Goal: Browse casually

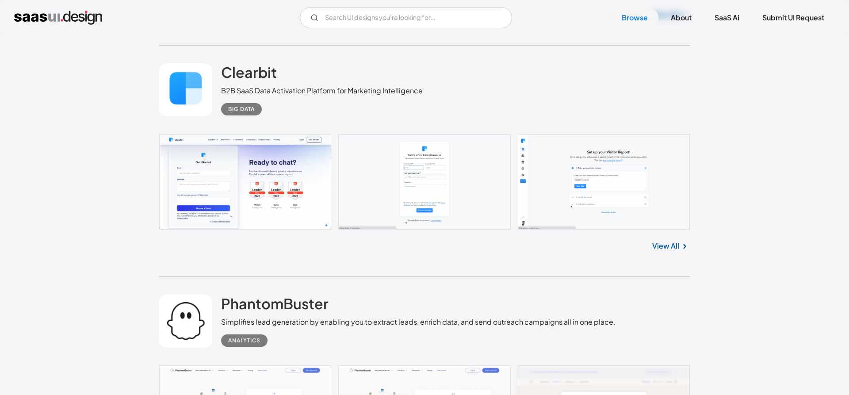
scroll to position [1489, 0]
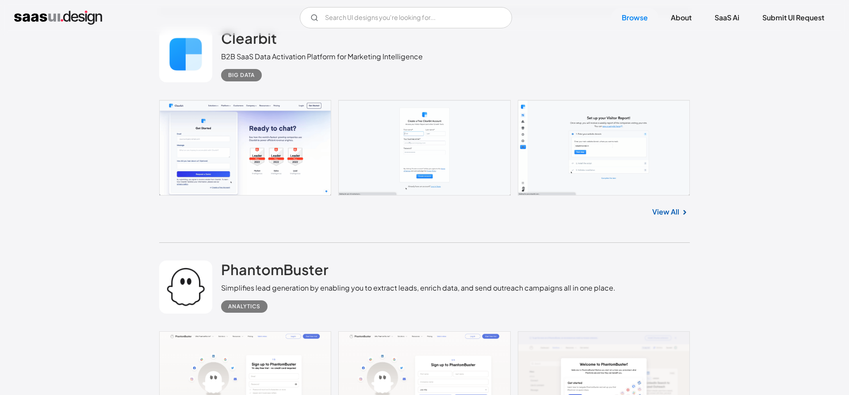
click at [672, 217] on link "View All" at bounding box center [666, 212] width 27 height 11
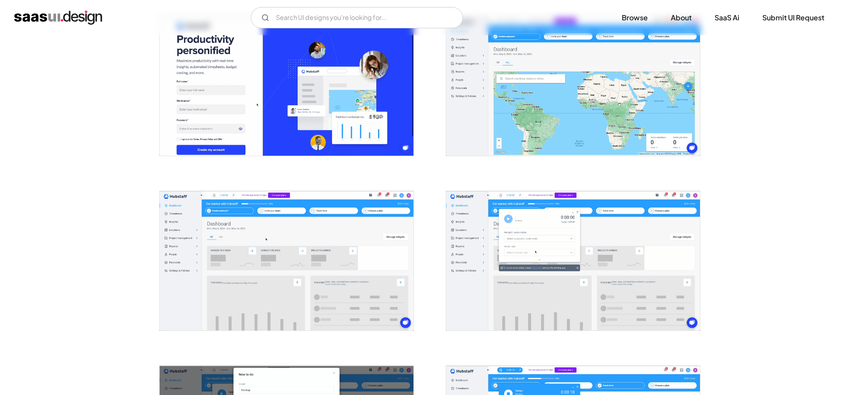
scroll to position [542, 0]
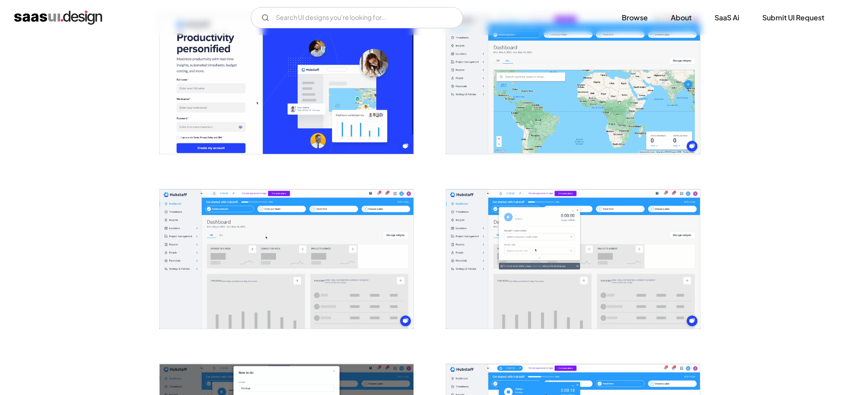
click at [501, 50] on img "open lightbox" at bounding box center [573, 84] width 254 height 139
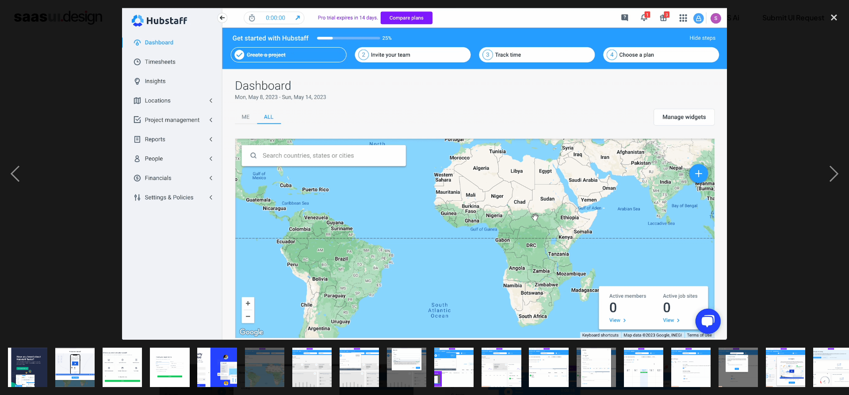
click at [774, 53] on div at bounding box center [424, 174] width 849 height 332
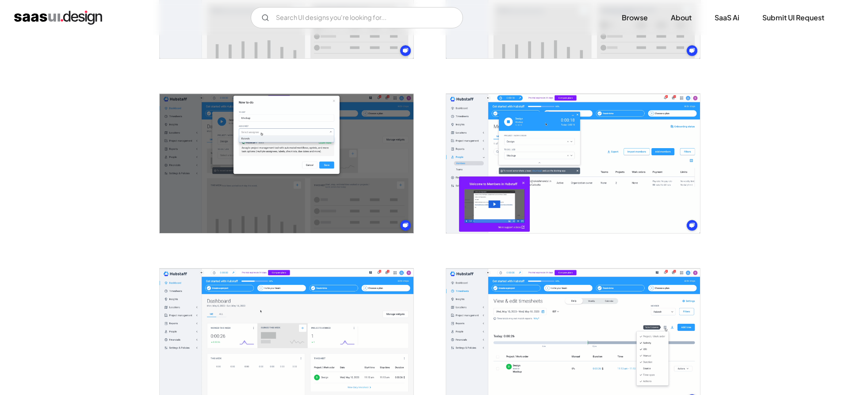
scroll to position [812, 0]
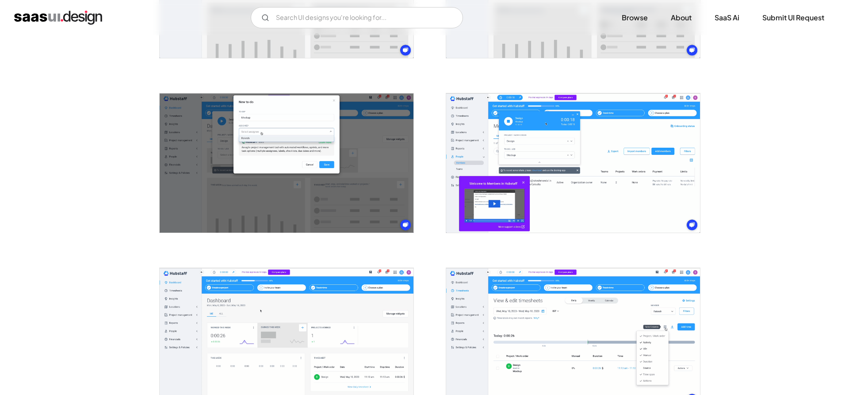
click at [578, 146] on img "open lightbox" at bounding box center [573, 162] width 254 height 139
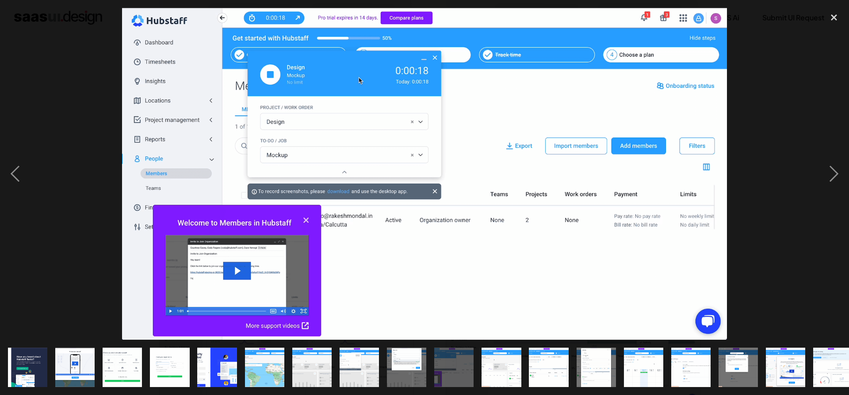
click at [765, 81] on div at bounding box center [424, 174] width 849 height 332
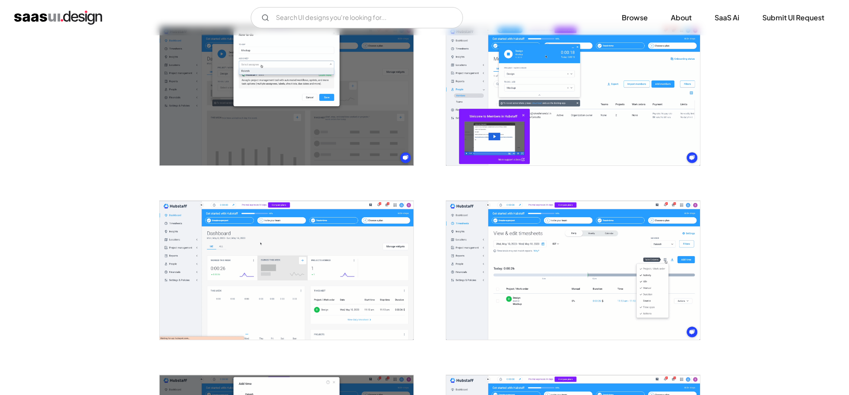
scroll to position [1083, 0]
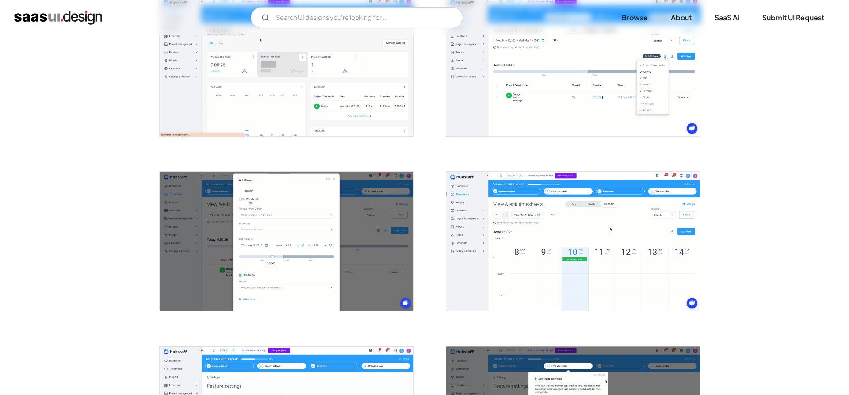
click at [335, 111] on img "open lightbox" at bounding box center [287, 66] width 254 height 139
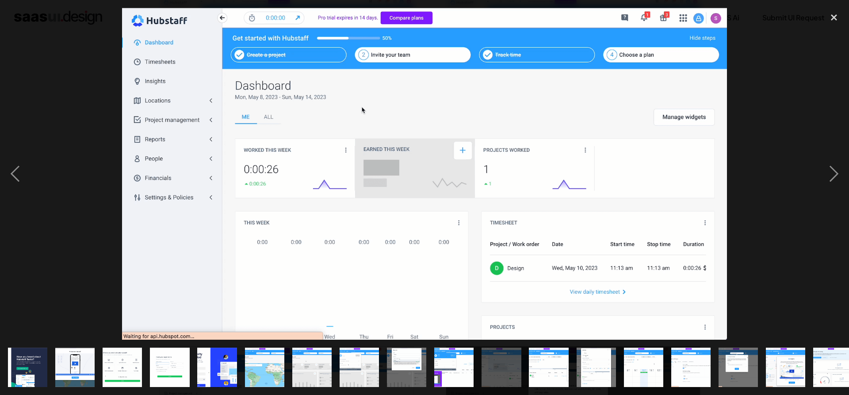
click at [814, 61] on div at bounding box center [424, 174] width 849 height 332
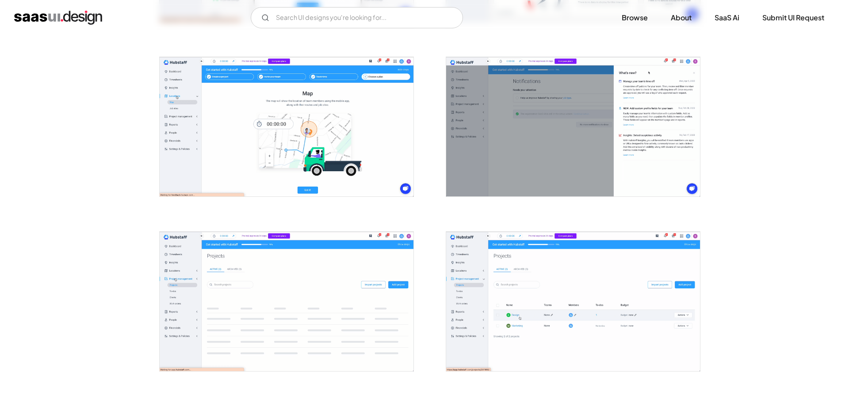
scroll to position [1850, 0]
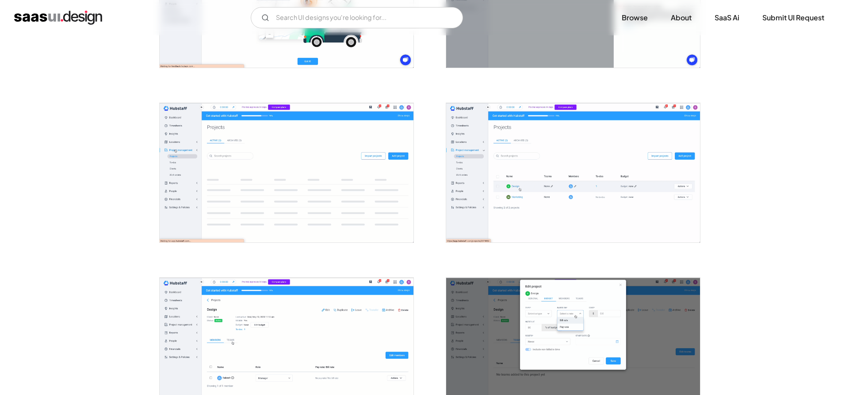
click at [578, 149] on img "open lightbox" at bounding box center [573, 172] width 254 height 139
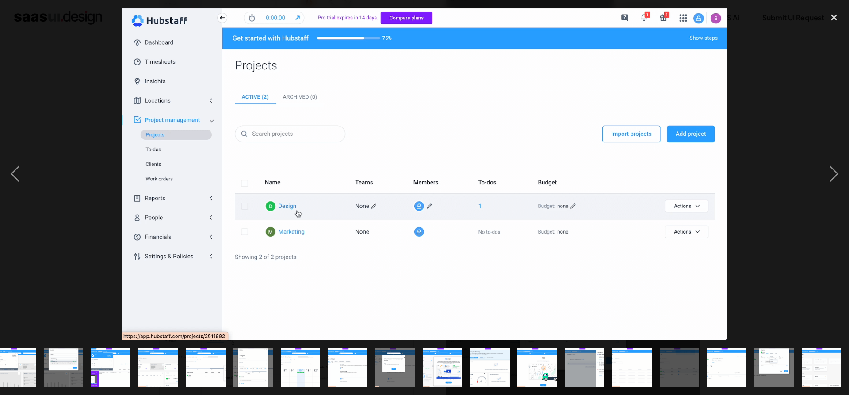
scroll to position [0, 343]
click at [774, 32] on div at bounding box center [424, 174] width 849 height 332
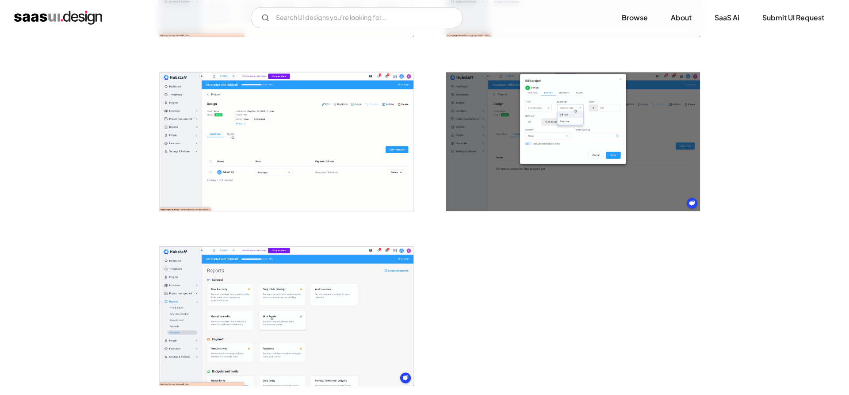
scroll to position [2052, 0]
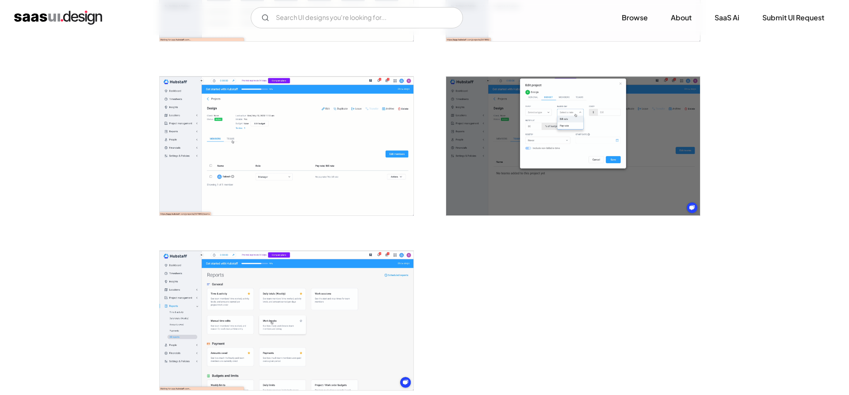
click at [288, 298] on img "open lightbox" at bounding box center [287, 320] width 254 height 139
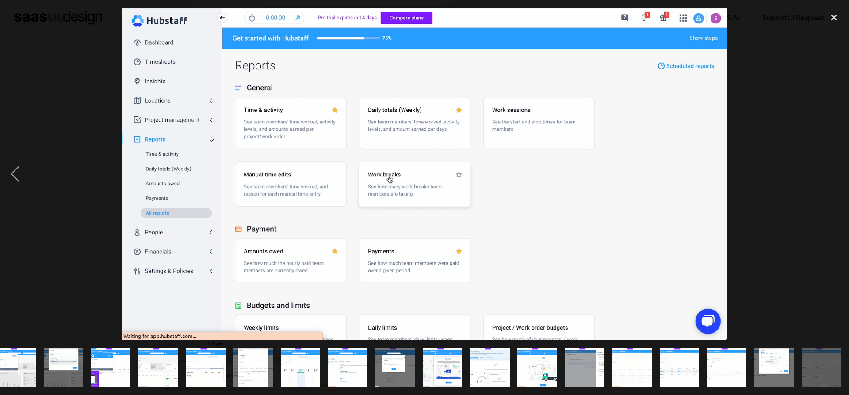
scroll to position [0, 343]
click at [778, 147] on div at bounding box center [424, 174] width 849 height 332
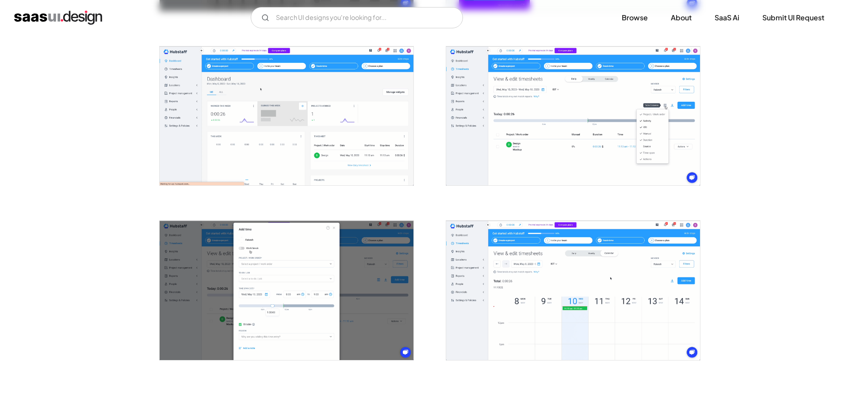
scroll to position [1014, 0]
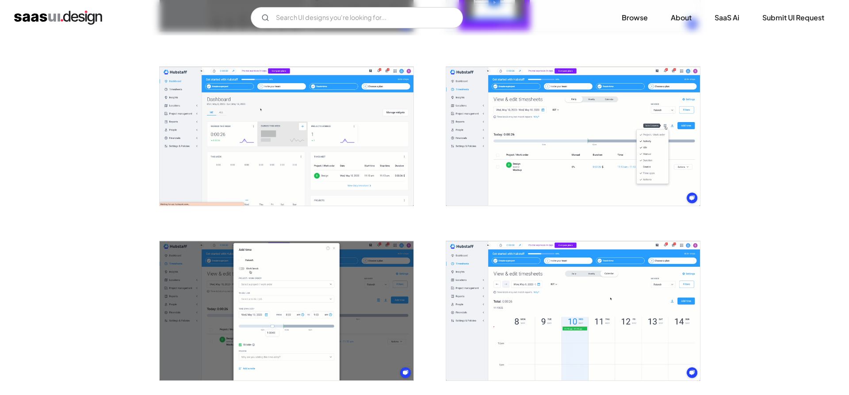
click at [299, 334] on img "open lightbox" at bounding box center [287, 310] width 254 height 139
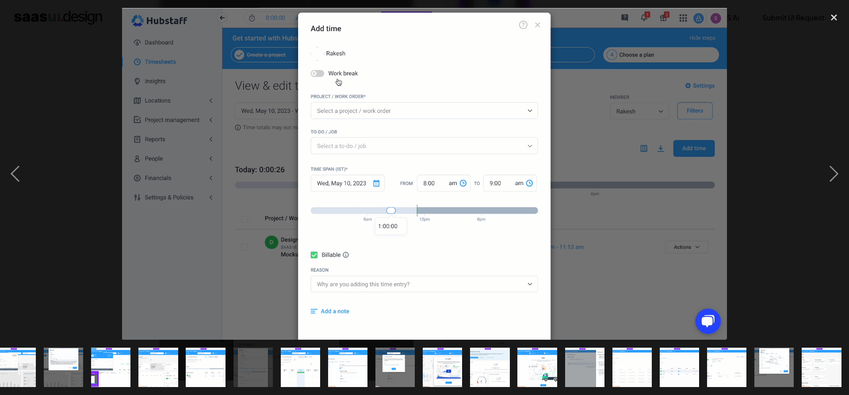
click at [799, 87] on div at bounding box center [424, 174] width 849 height 332
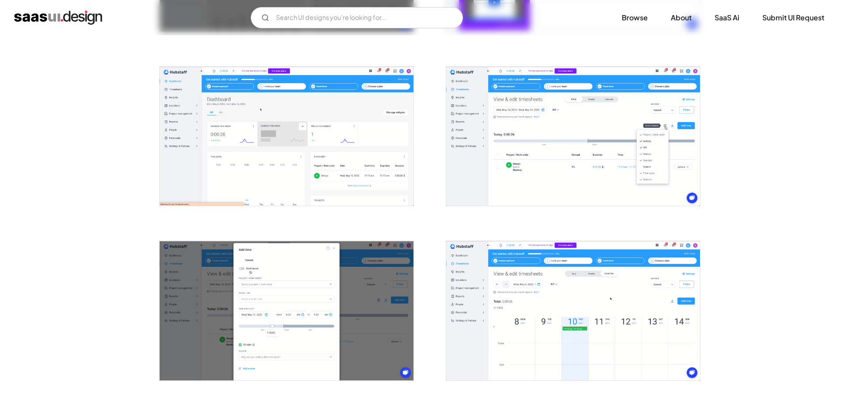
click at [281, 287] on img "open lightbox" at bounding box center [287, 310] width 254 height 139
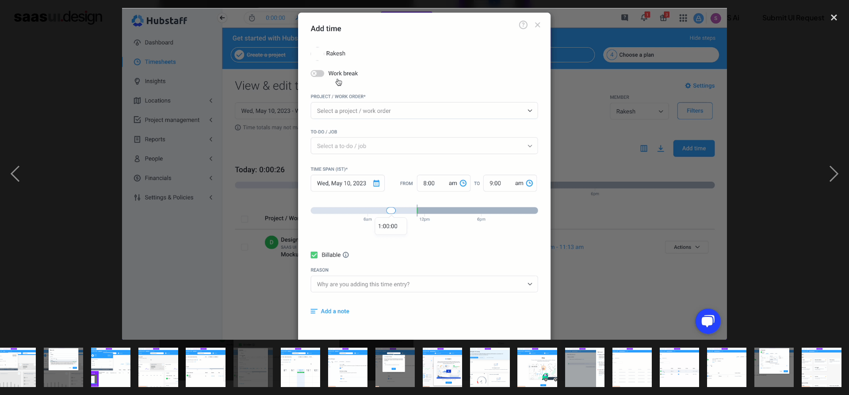
click at [626, 96] on img at bounding box center [424, 174] width 605 height 332
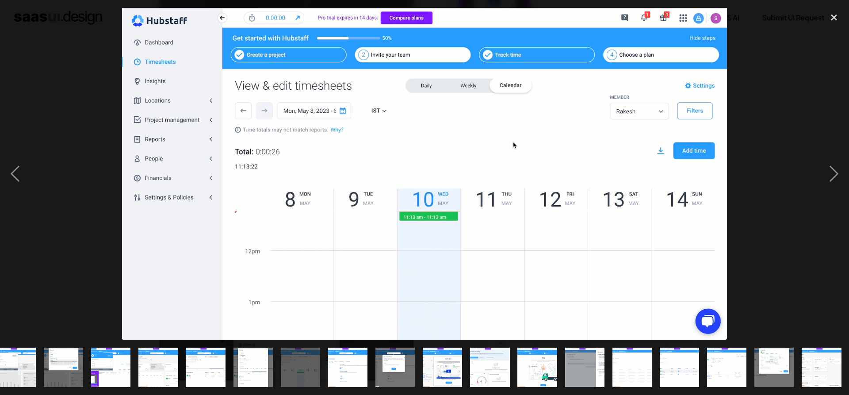
click at [770, 92] on div at bounding box center [424, 174] width 849 height 332
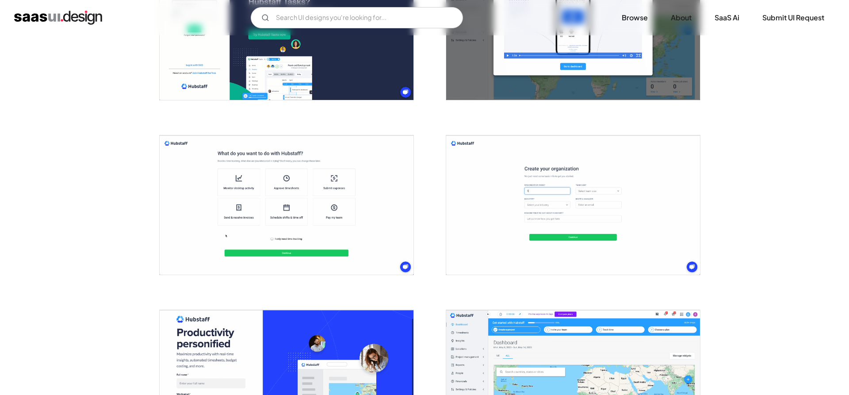
scroll to position [0, 0]
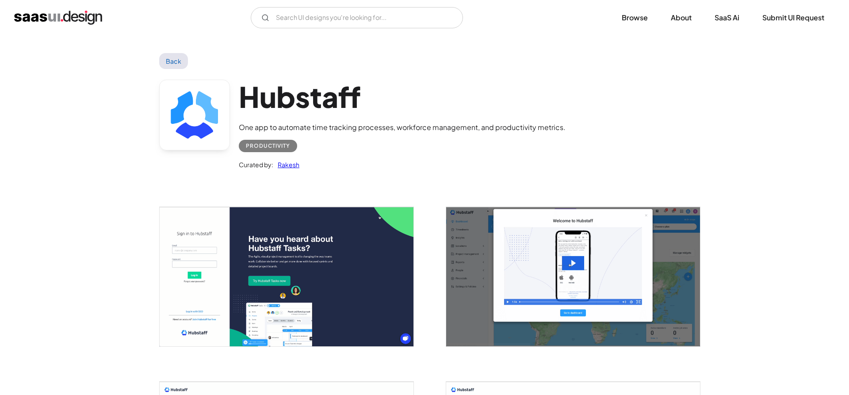
click at [161, 61] on link "Back" at bounding box center [173, 61] width 29 height 16
click at [173, 58] on link "Back" at bounding box center [173, 61] width 29 height 16
click at [168, 65] on link "Back" at bounding box center [173, 61] width 29 height 16
click at [77, 19] on img "home" at bounding box center [58, 18] width 88 height 14
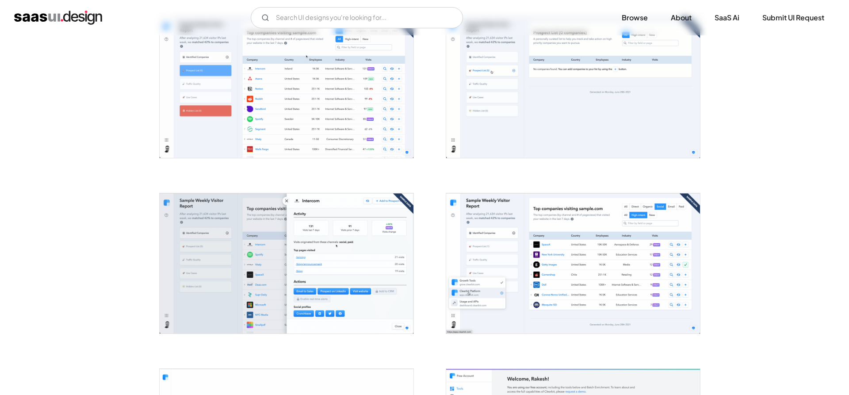
scroll to position [496, 0]
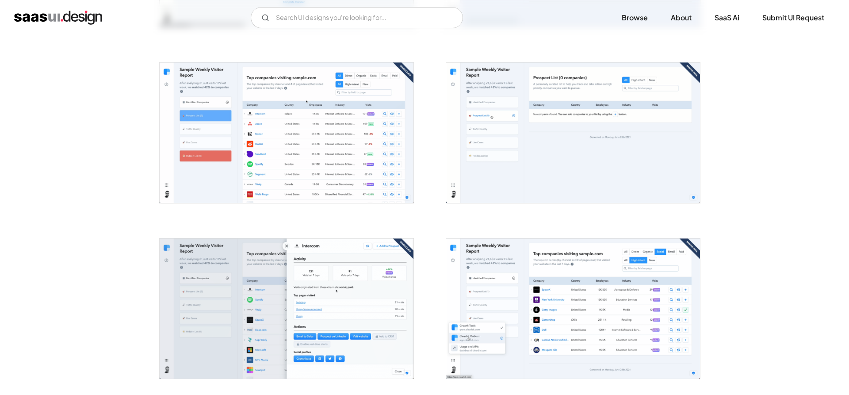
click at [465, 120] on img "open lightbox" at bounding box center [573, 132] width 254 height 140
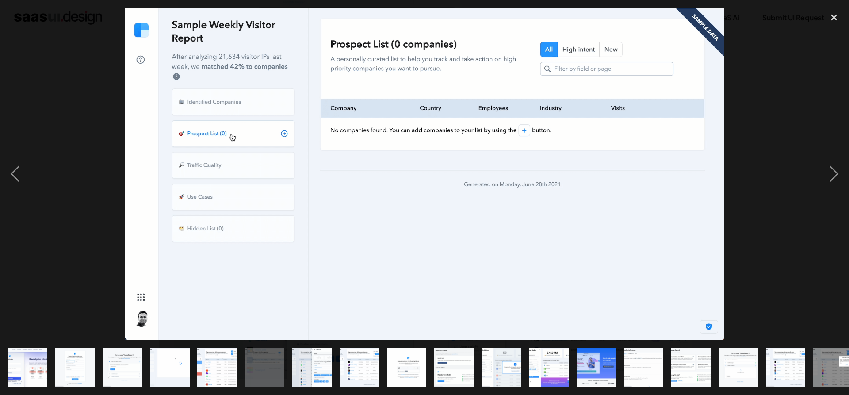
click at [780, 87] on div at bounding box center [424, 174] width 849 height 332
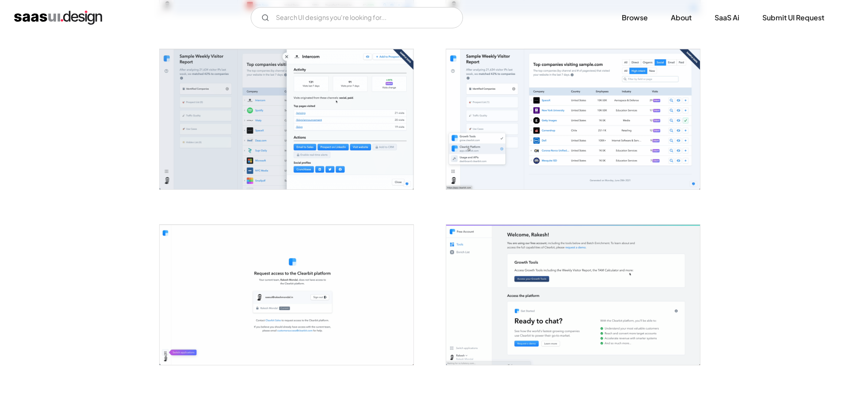
scroll to position [722, 0]
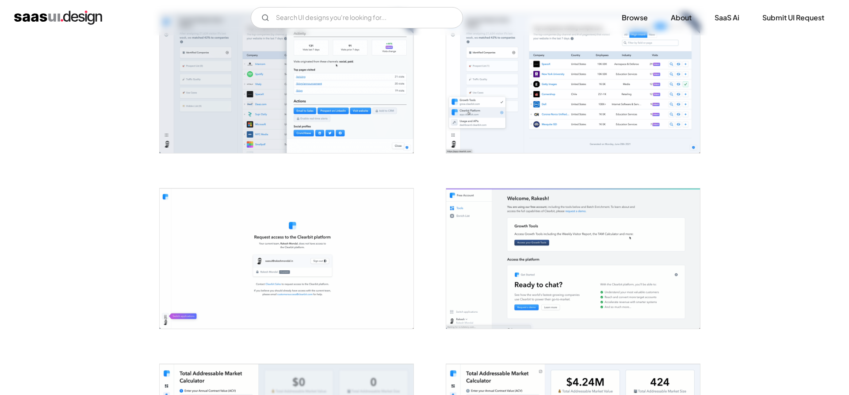
click at [603, 92] on img "open lightbox" at bounding box center [573, 83] width 254 height 140
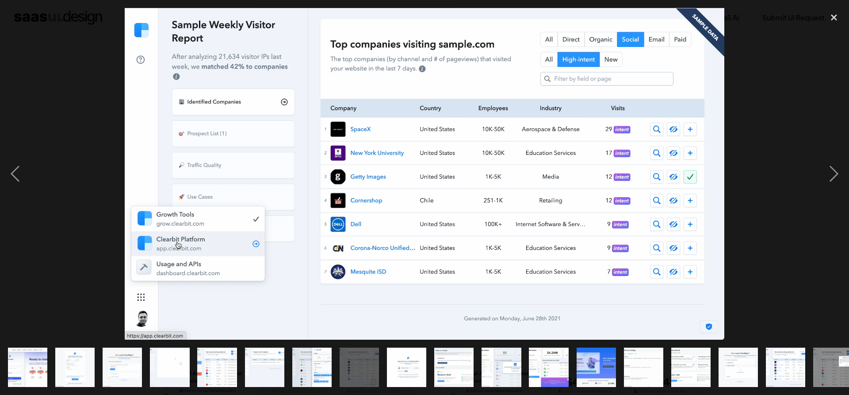
click at [792, 60] on div at bounding box center [424, 174] width 849 height 332
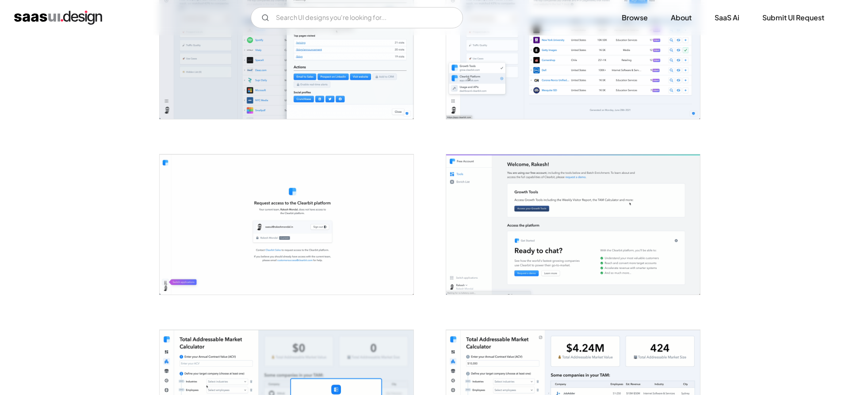
scroll to position [948, 0]
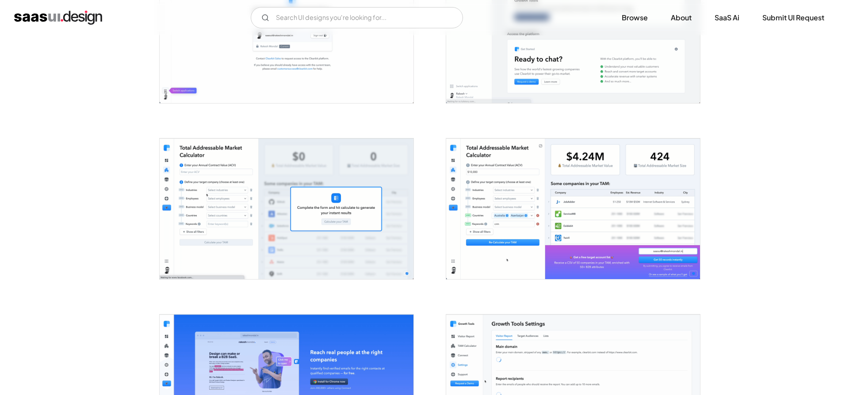
click at [354, 177] on img "open lightbox" at bounding box center [287, 208] width 254 height 140
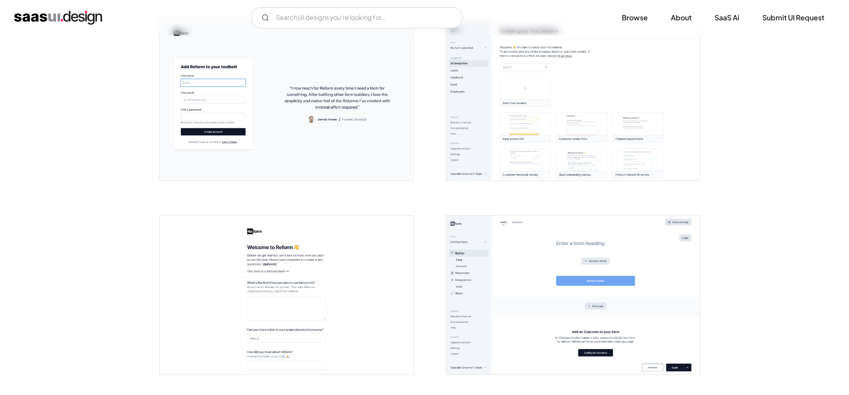
scroll to position [181, 0]
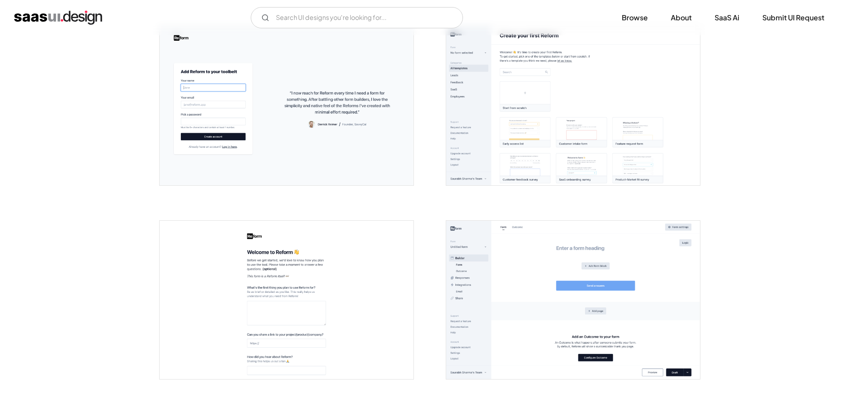
click at [553, 115] on img "open lightbox" at bounding box center [573, 106] width 254 height 159
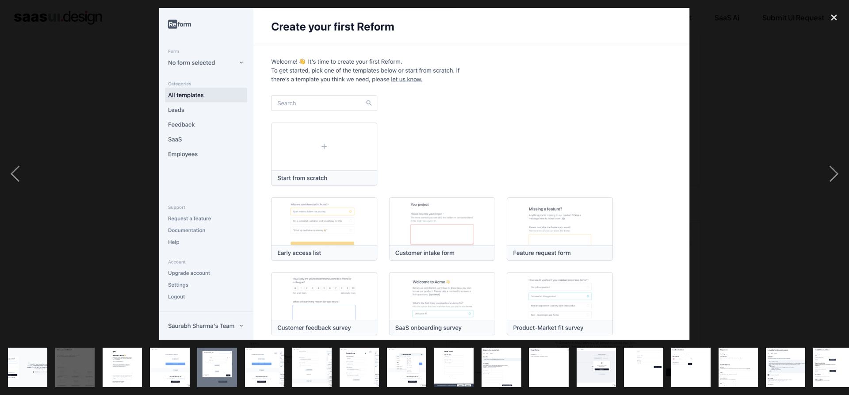
click at [738, 69] on div at bounding box center [424, 174] width 849 height 332
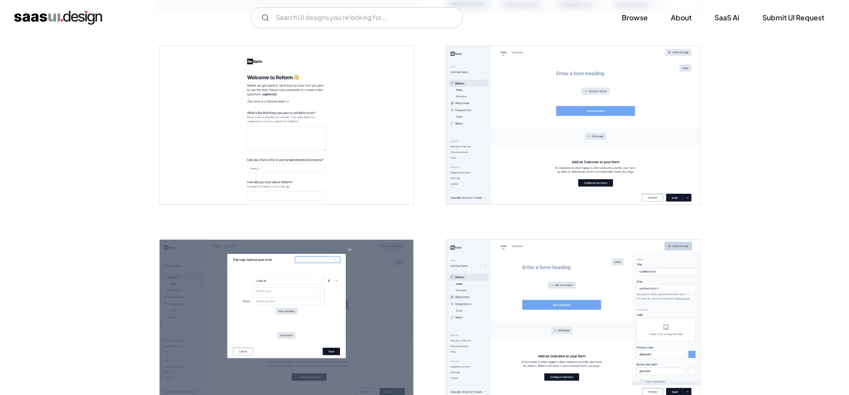
scroll to position [496, 0]
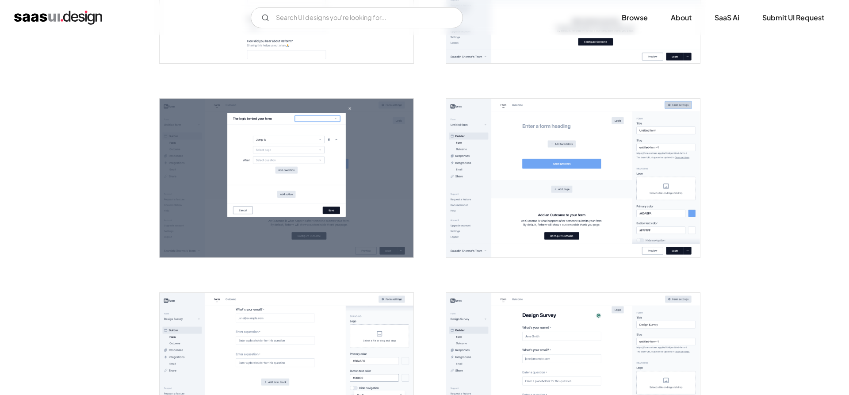
click at [522, 173] on img "open lightbox" at bounding box center [573, 178] width 254 height 159
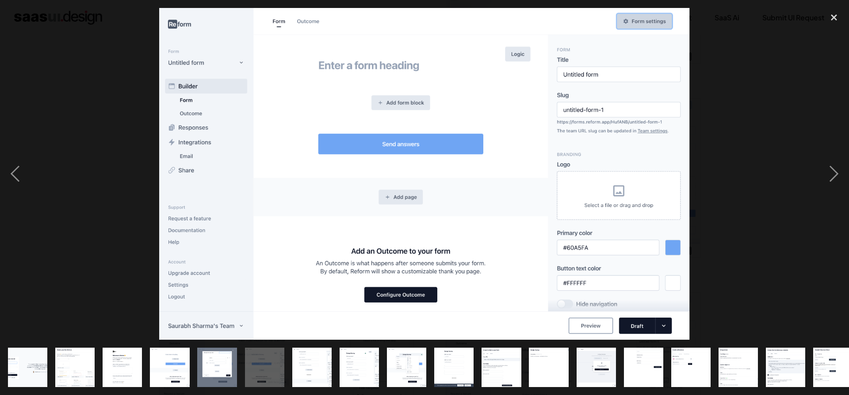
click at [747, 70] on div at bounding box center [424, 174] width 849 height 332
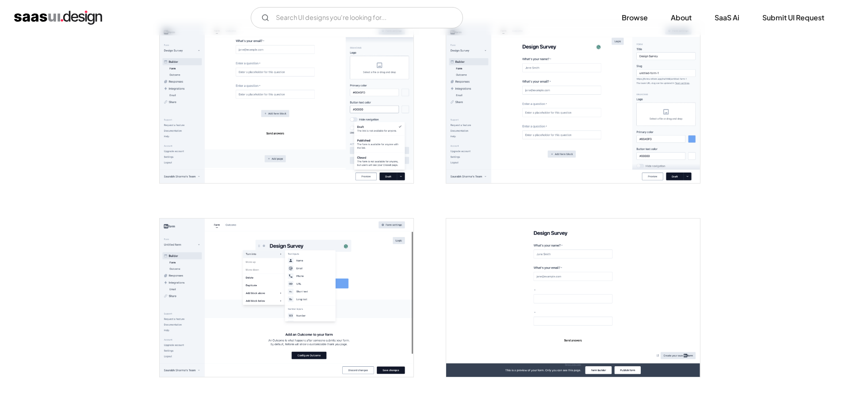
scroll to position [767, 0]
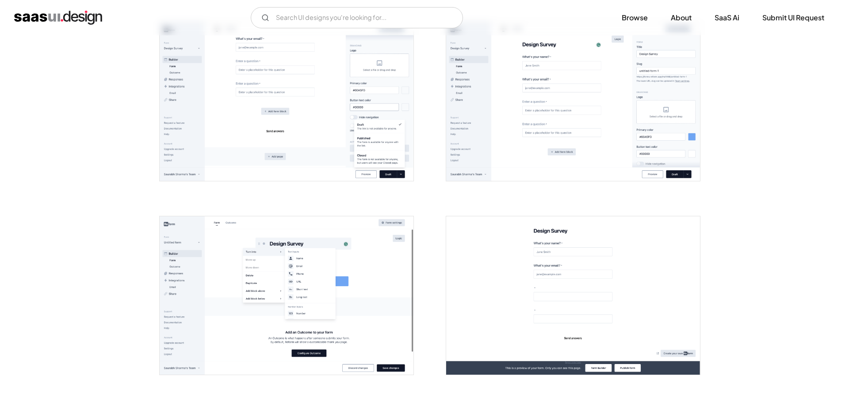
click at [323, 134] on img "open lightbox" at bounding box center [287, 101] width 254 height 159
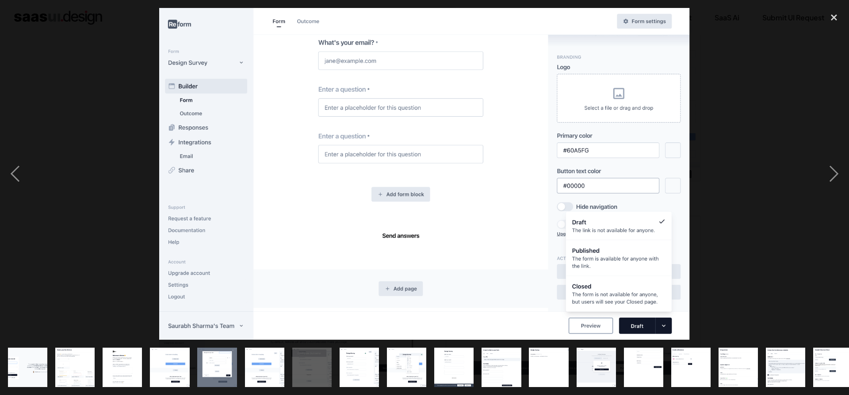
click at [792, 80] on div at bounding box center [424, 174] width 849 height 332
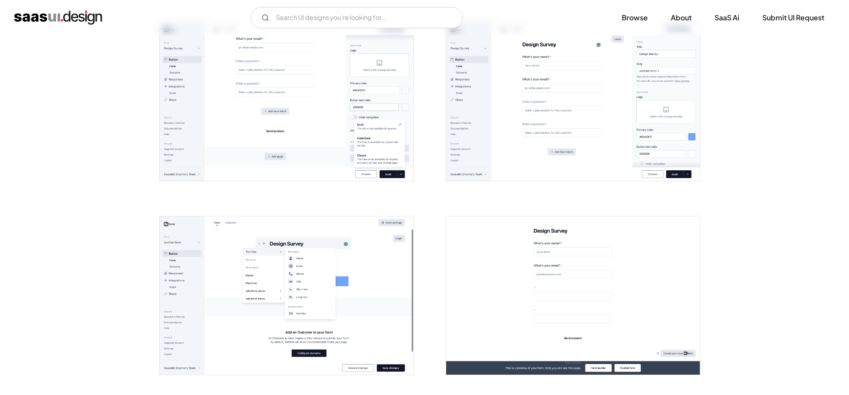
click at [591, 137] on img "open lightbox" at bounding box center [573, 101] width 254 height 159
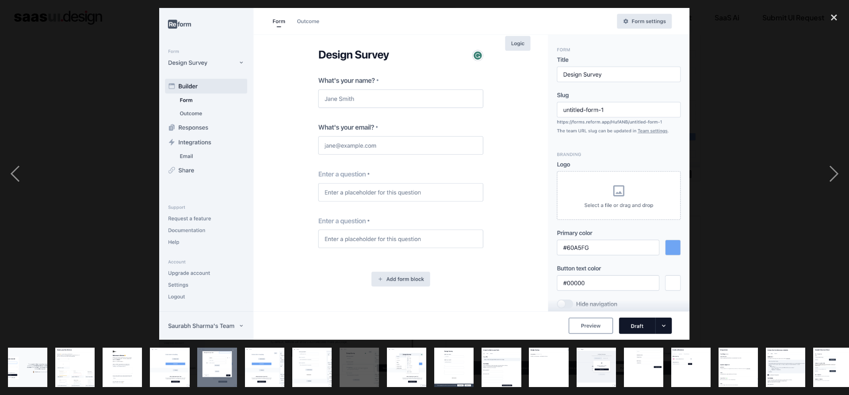
click at [748, 108] on div at bounding box center [424, 174] width 849 height 332
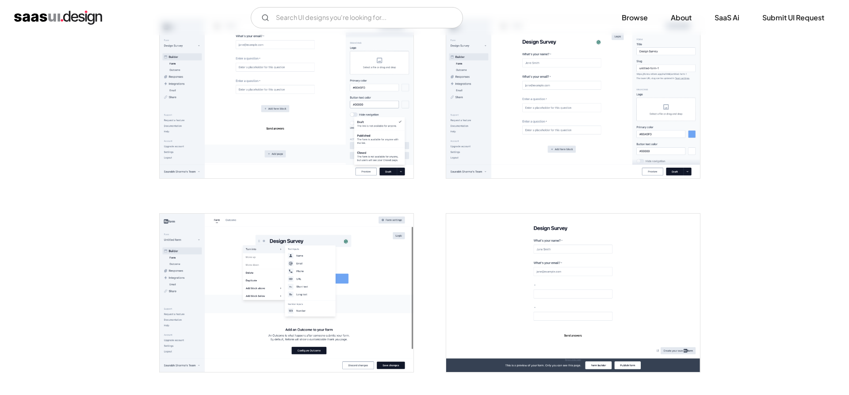
scroll to position [857, 0]
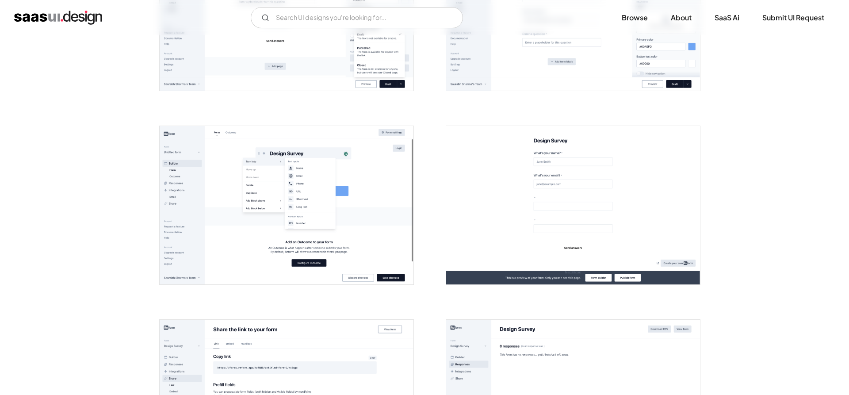
click at [342, 167] on img "open lightbox" at bounding box center [287, 205] width 254 height 159
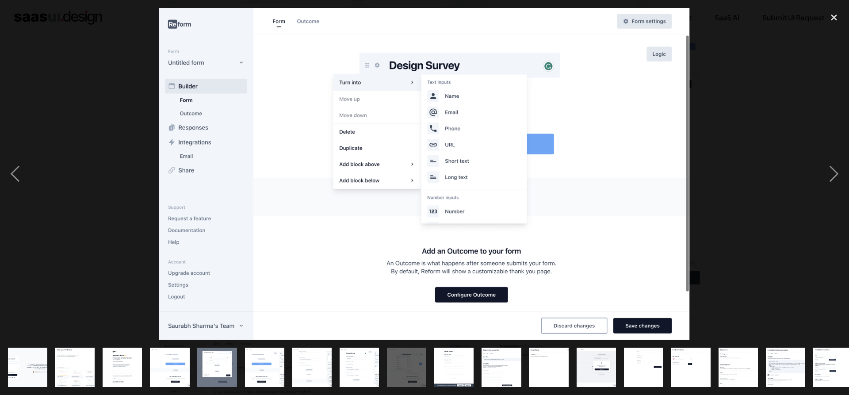
click at [42, 119] on div at bounding box center [424, 174] width 849 height 332
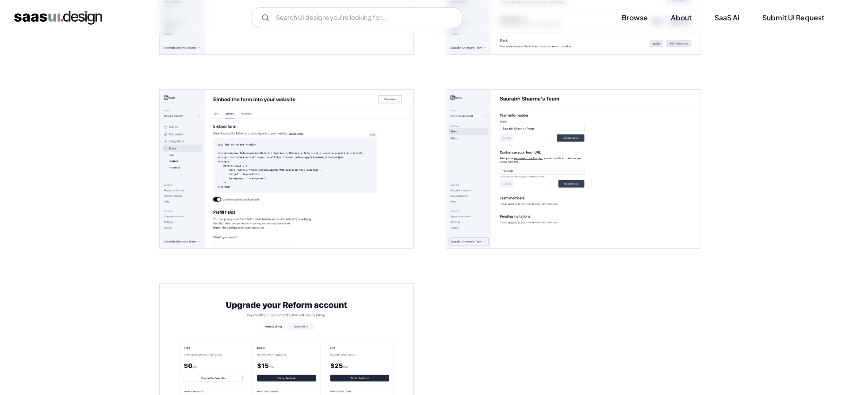
scroll to position [1715, 0]
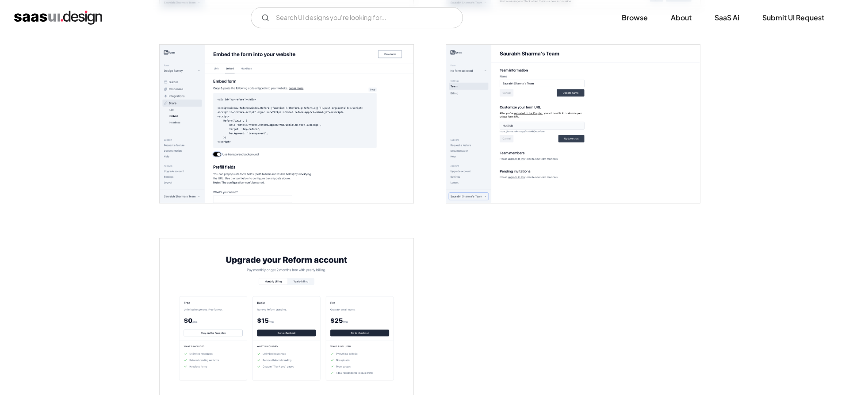
click at [549, 118] on img "open lightbox" at bounding box center [573, 124] width 254 height 159
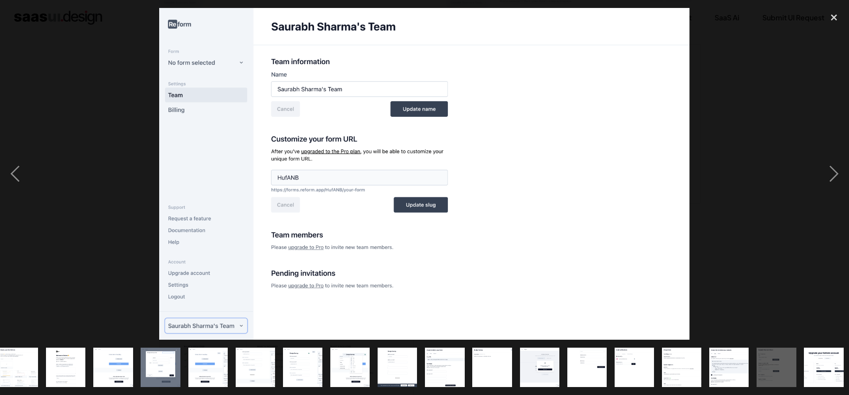
scroll to position [0, 59]
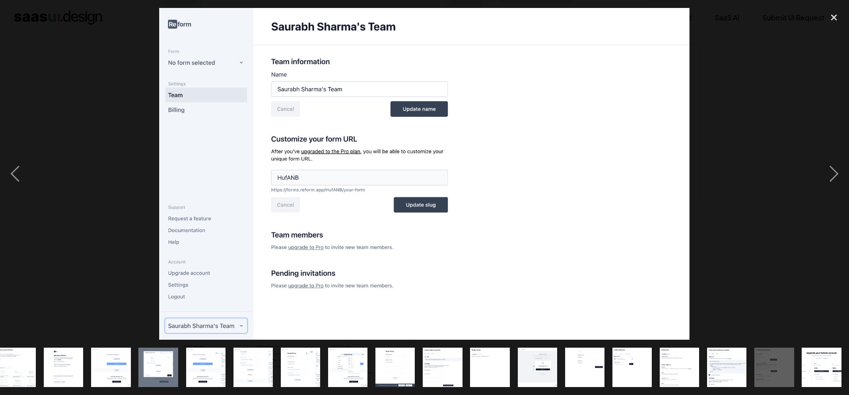
click at [757, 77] on div at bounding box center [424, 174] width 849 height 332
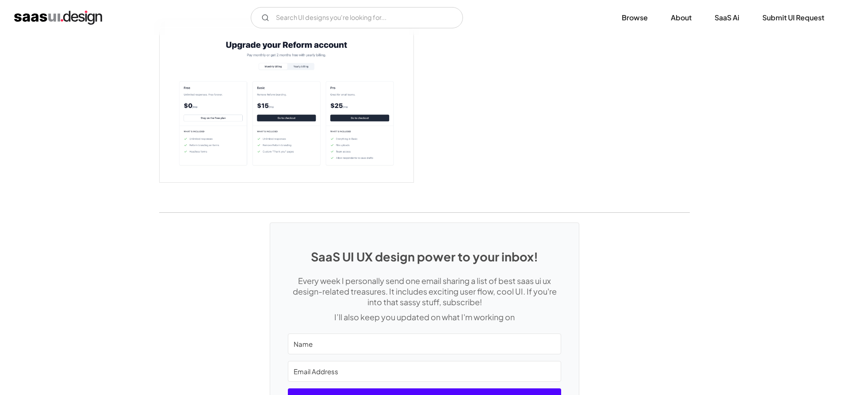
scroll to position [1941, 0]
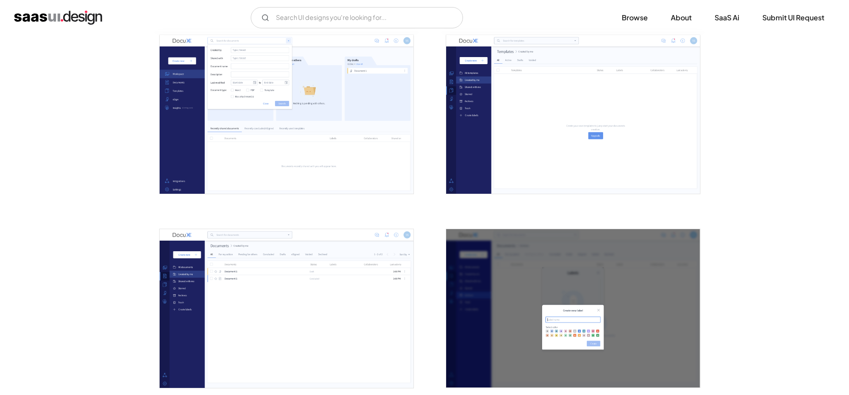
scroll to position [1173, 0]
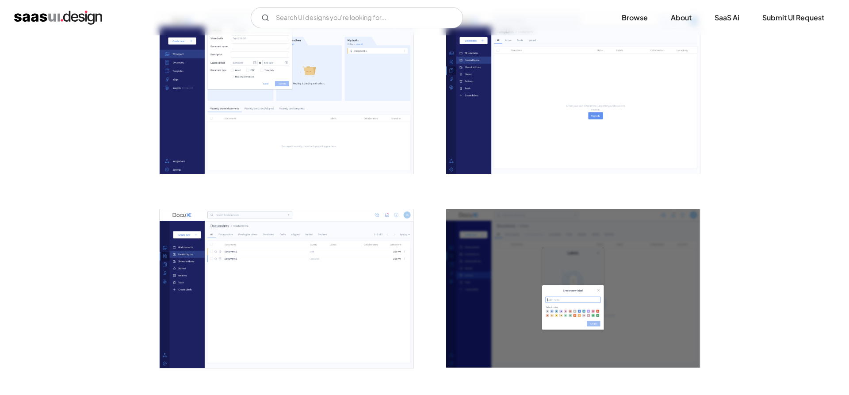
click at [573, 100] on img "open lightbox" at bounding box center [573, 94] width 254 height 159
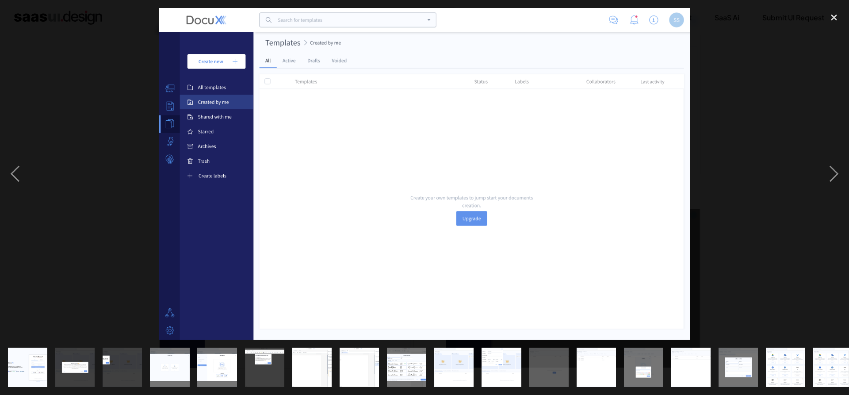
click at [764, 73] on div at bounding box center [424, 174] width 849 height 332
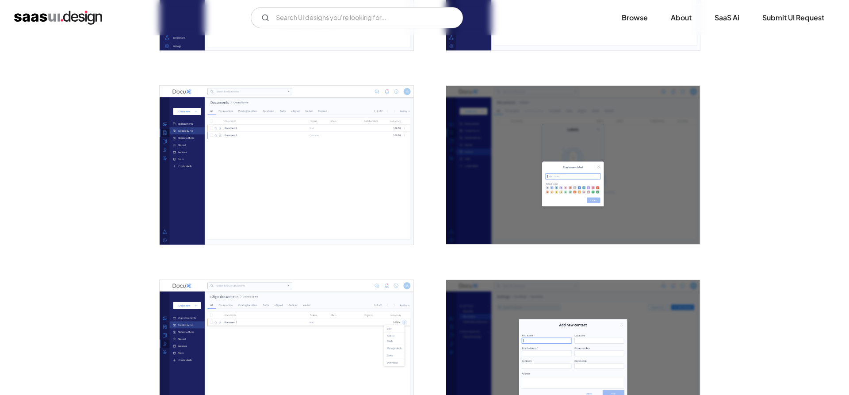
scroll to position [1399, 0]
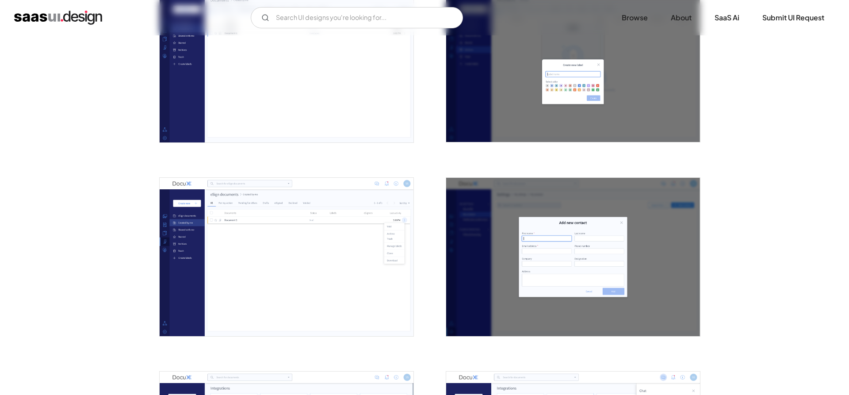
click at [293, 87] on img "open lightbox" at bounding box center [287, 63] width 254 height 159
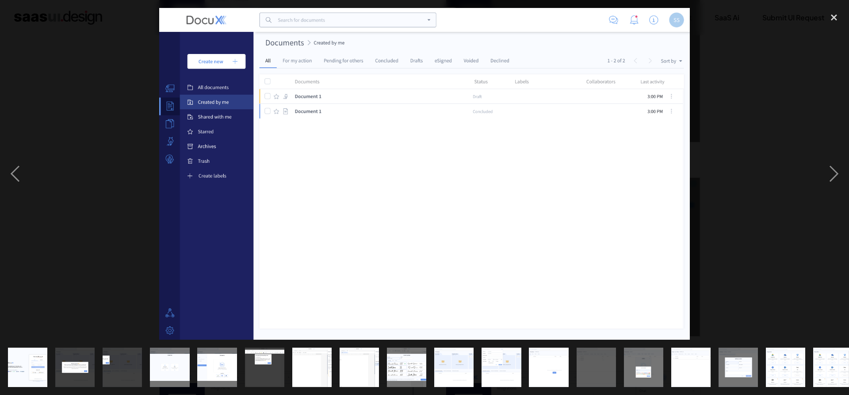
click at [122, 89] on div at bounding box center [424, 174] width 849 height 332
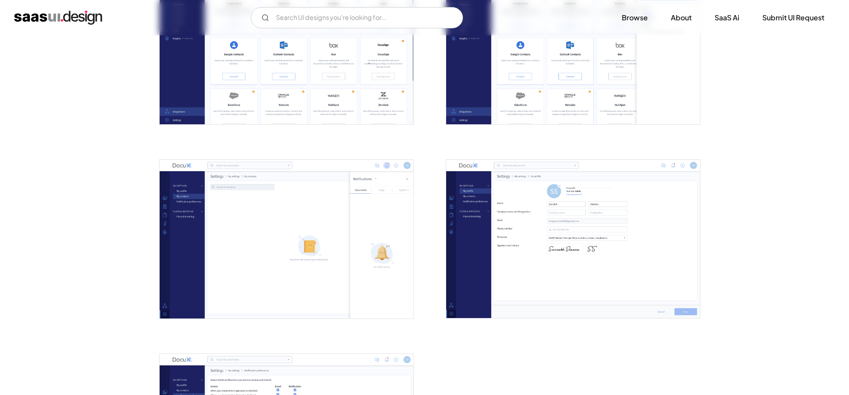
scroll to position [1760, 0]
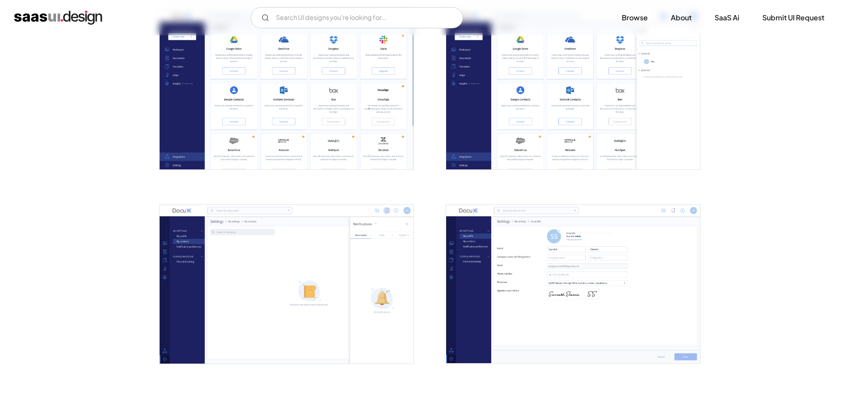
click at [310, 115] on img "open lightbox" at bounding box center [287, 90] width 254 height 159
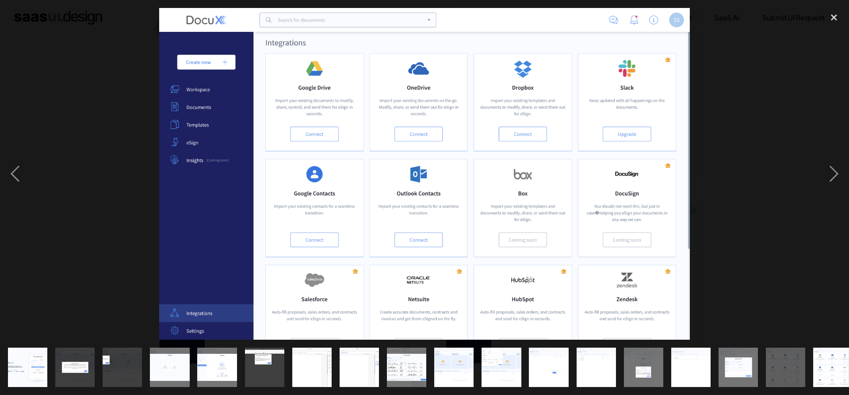
click at [796, 87] on div at bounding box center [424, 174] width 849 height 332
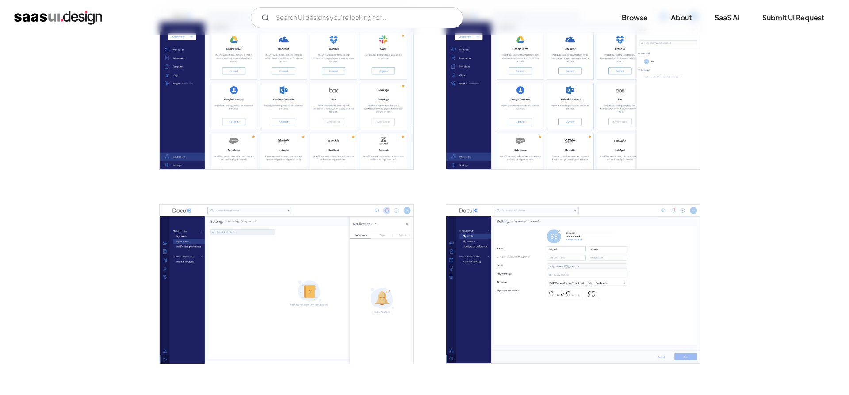
click at [355, 101] on img "open lightbox" at bounding box center [287, 90] width 254 height 159
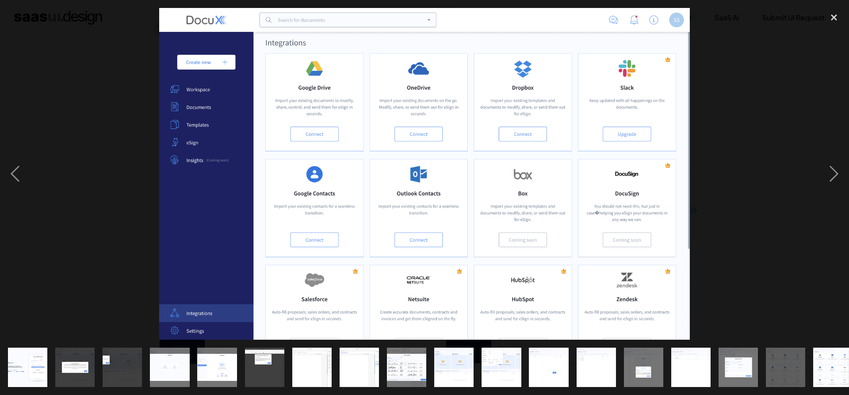
click at [792, 76] on div at bounding box center [424, 174] width 849 height 332
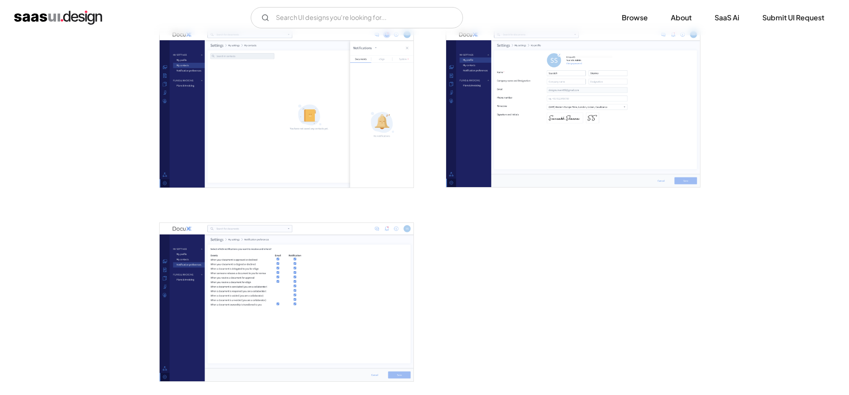
scroll to position [2076, 0]
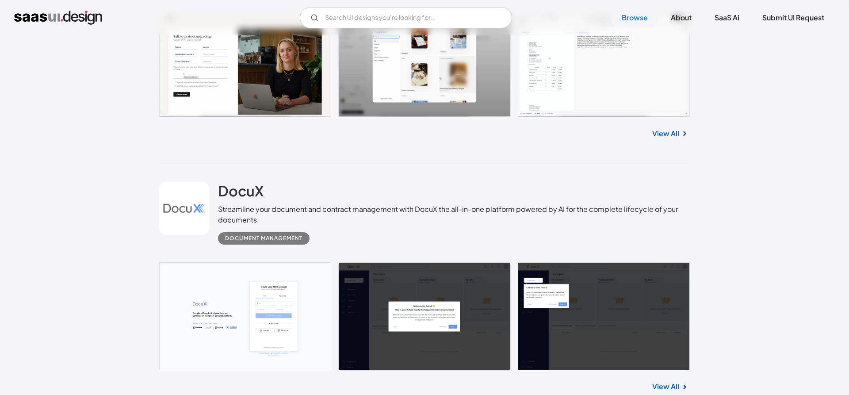
drag, startPoint x: 774, startPoint y: 83, endPoint x: 747, endPoint y: 359, distance: 277.4
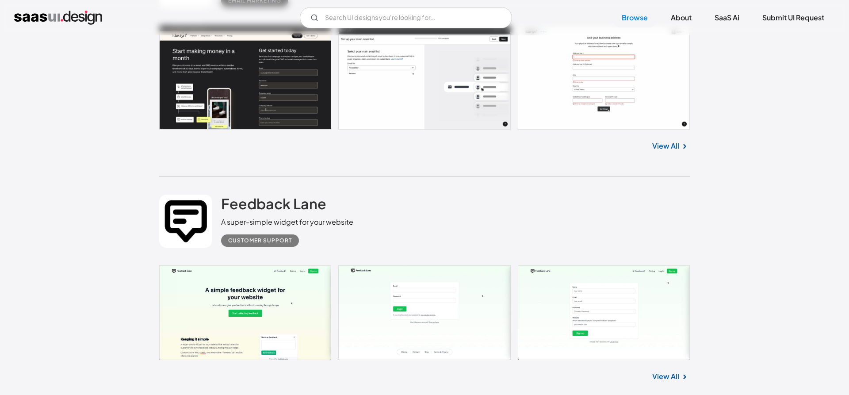
scroll to position [14174, 0]
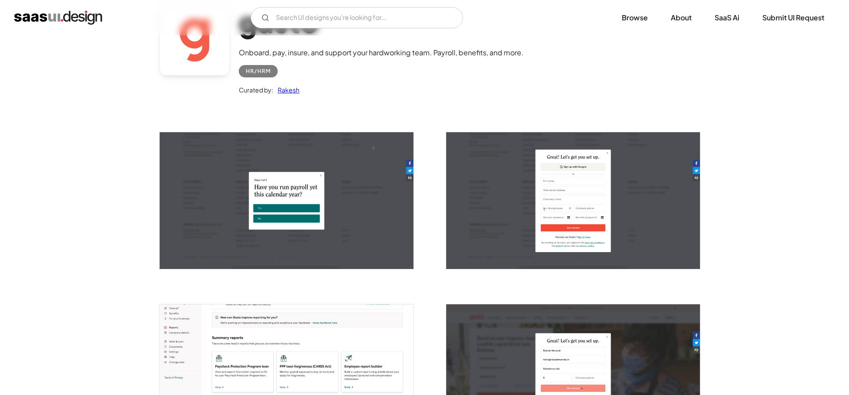
scroll to position [135, 0]
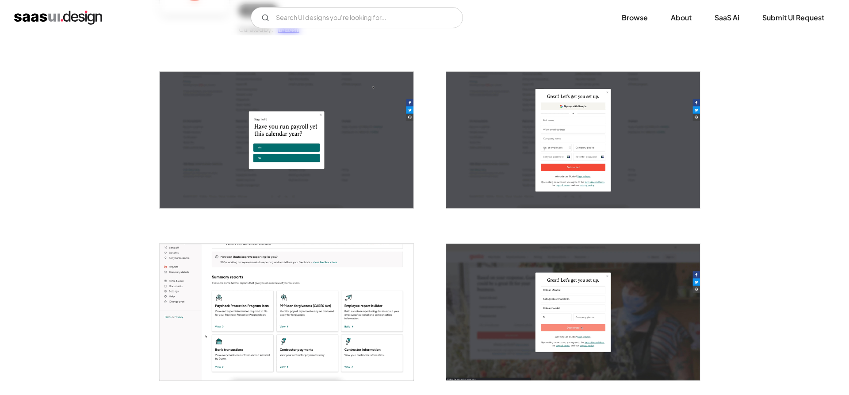
drag, startPoint x: 761, startPoint y: 137, endPoint x: 754, endPoint y: 137, distance: 6.2
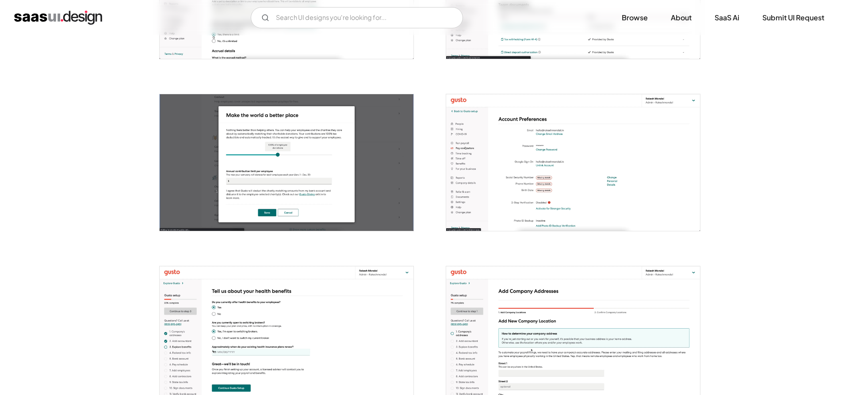
scroll to position [993, 0]
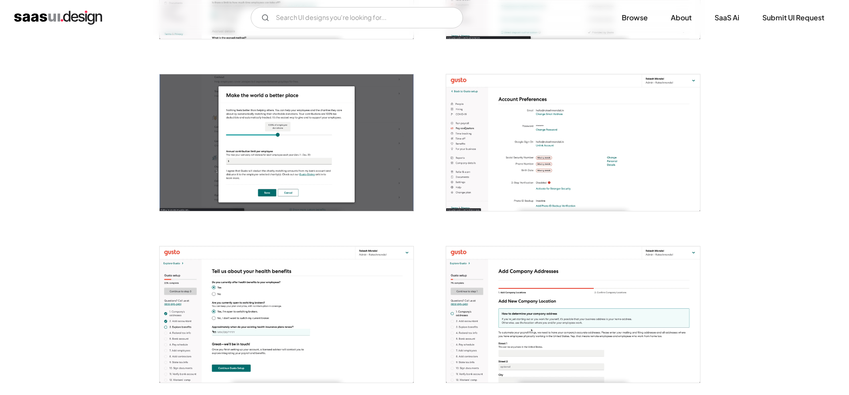
click at [775, 197] on div "Back gusto Onboard, pay, insure, and support your hardworking team. Payroll, be…" at bounding box center [424, 244] width 849 height 2403
click at [548, 171] on img "open lightbox" at bounding box center [573, 142] width 254 height 137
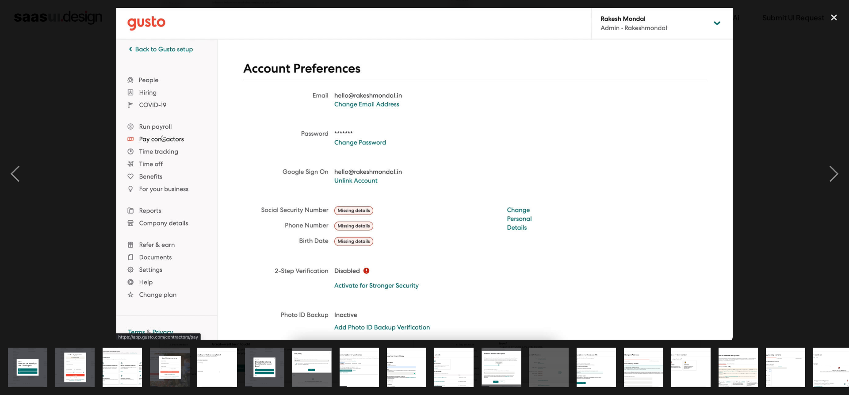
click at [765, 100] on div at bounding box center [424, 174] width 849 height 332
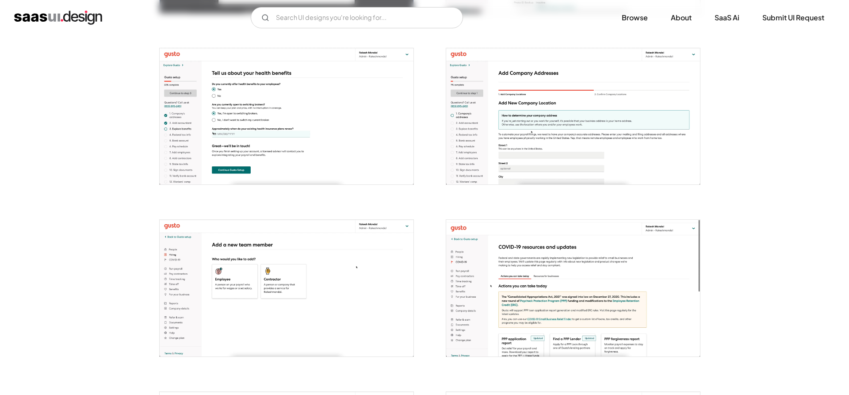
scroll to position [1218, 0]
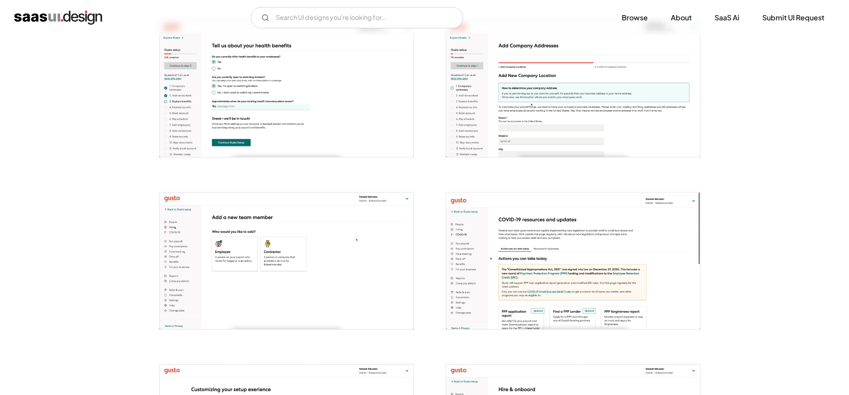
click at [554, 141] on img "open lightbox" at bounding box center [573, 89] width 254 height 137
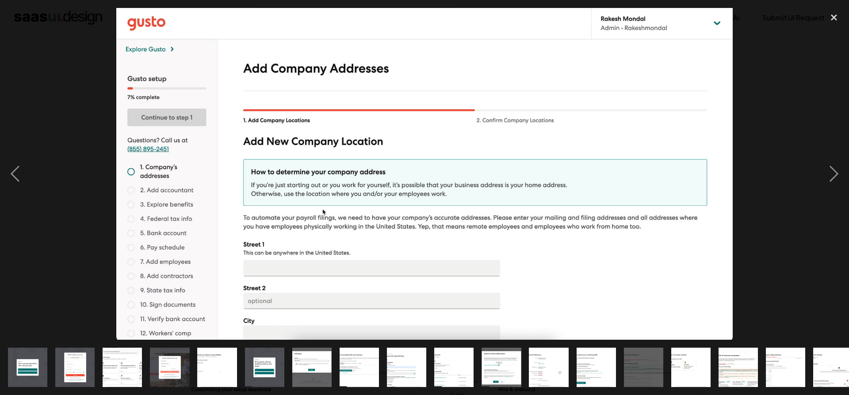
click at [751, 101] on div at bounding box center [424, 174] width 849 height 332
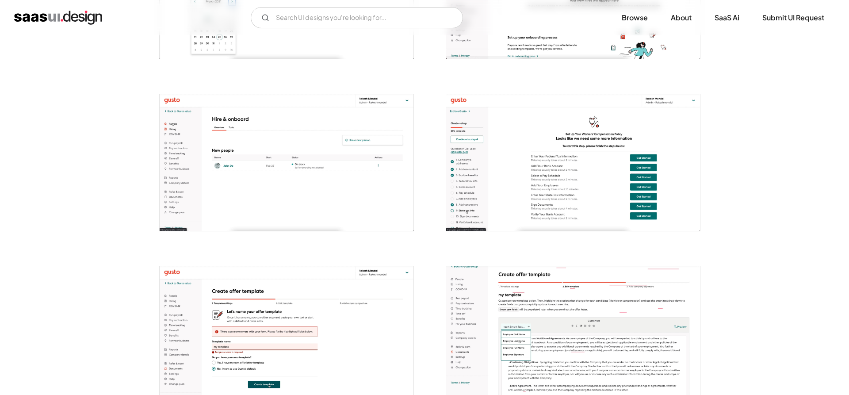
scroll to position [1670, 0]
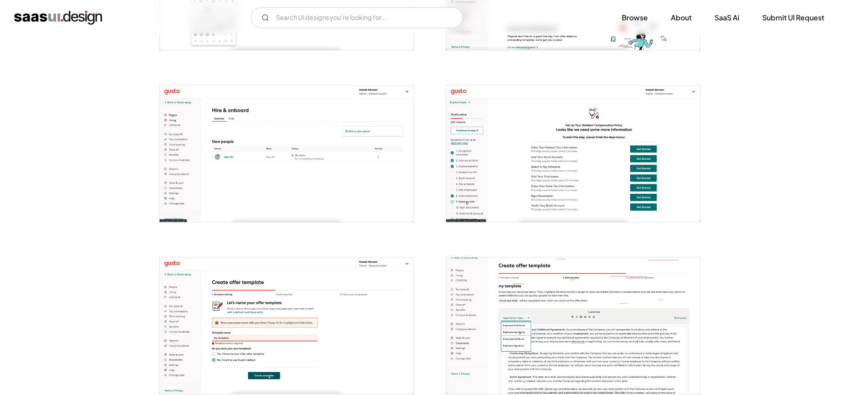
click at [308, 141] on img "open lightbox" at bounding box center [287, 153] width 254 height 137
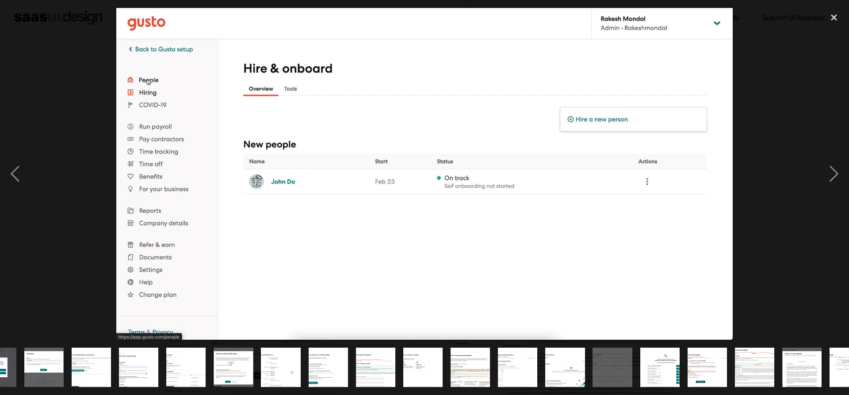
scroll to position [0, 343]
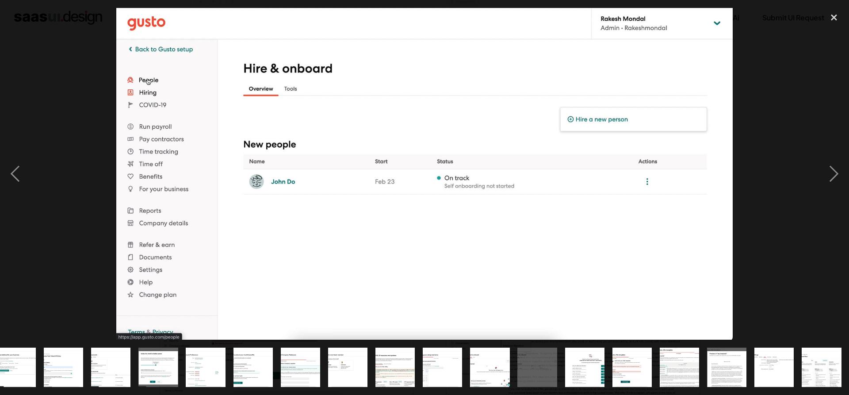
click at [772, 75] on div at bounding box center [424, 174] width 849 height 332
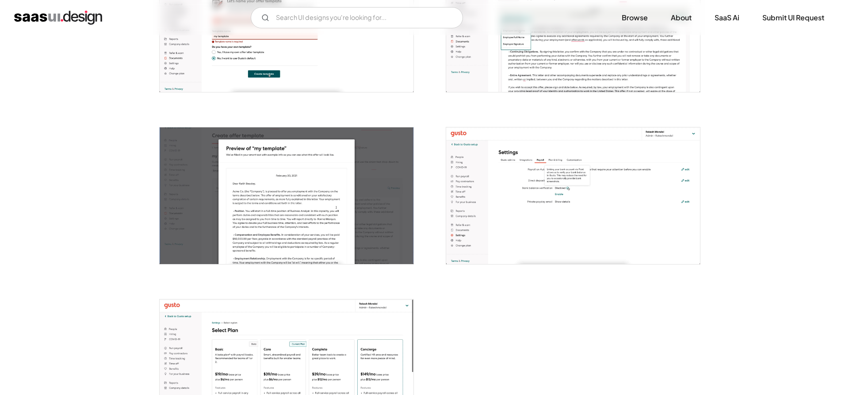
scroll to position [1986, 0]
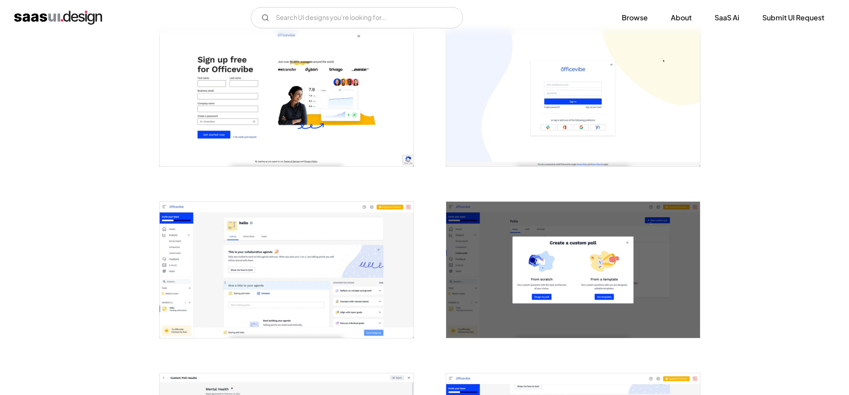
scroll to position [181, 0]
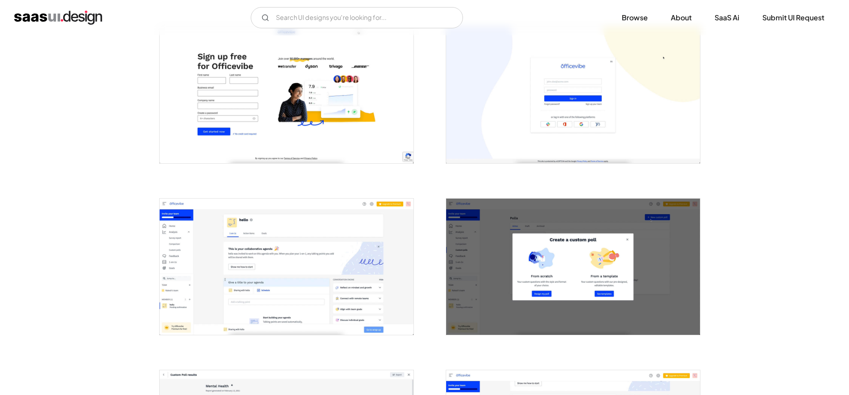
click at [220, 115] on img "open lightbox" at bounding box center [287, 95] width 254 height 136
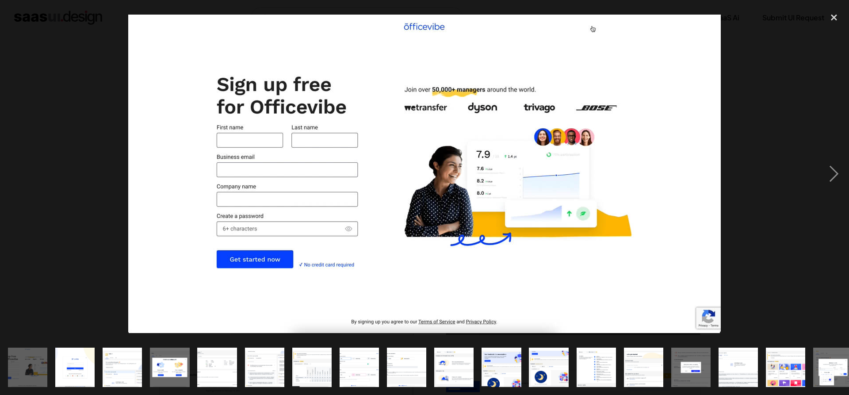
click at [749, 63] on div at bounding box center [424, 174] width 849 height 332
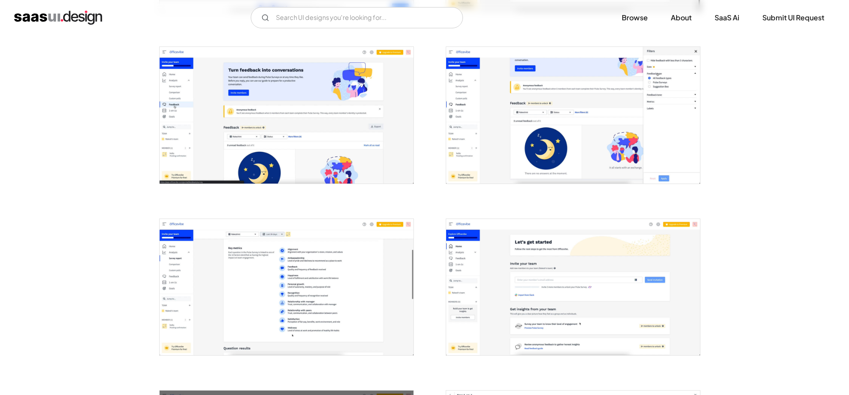
scroll to position [1038, 0]
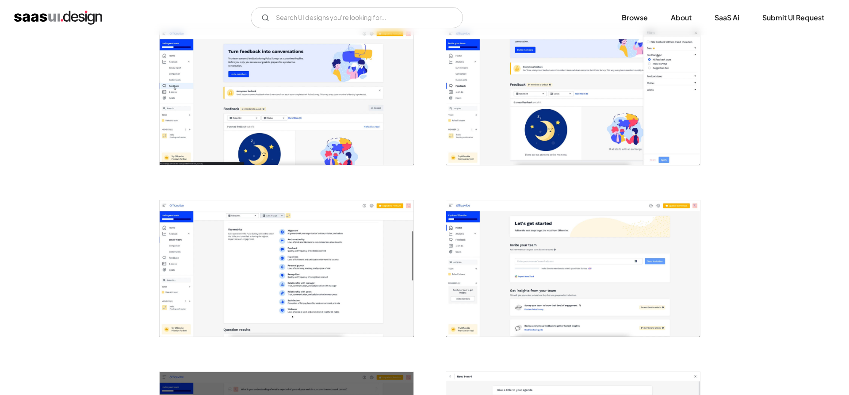
click at [782, 159] on div "Back officevibe Incredibly easy-to-use engagement platform made for busy manage…" at bounding box center [424, 111] width 849 height 2229
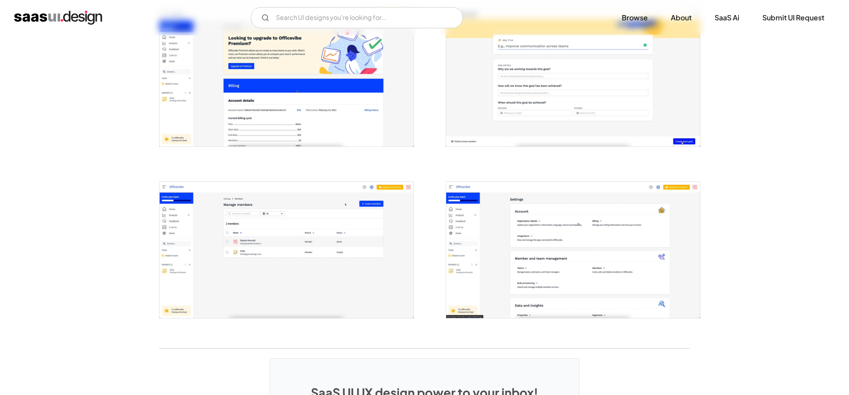
scroll to position [1941, 0]
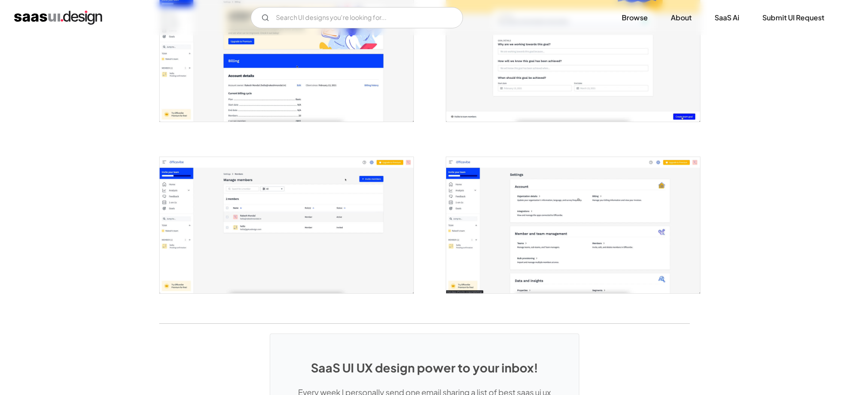
click at [543, 108] on img "open lightbox" at bounding box center [573, 53] width 254 height 136
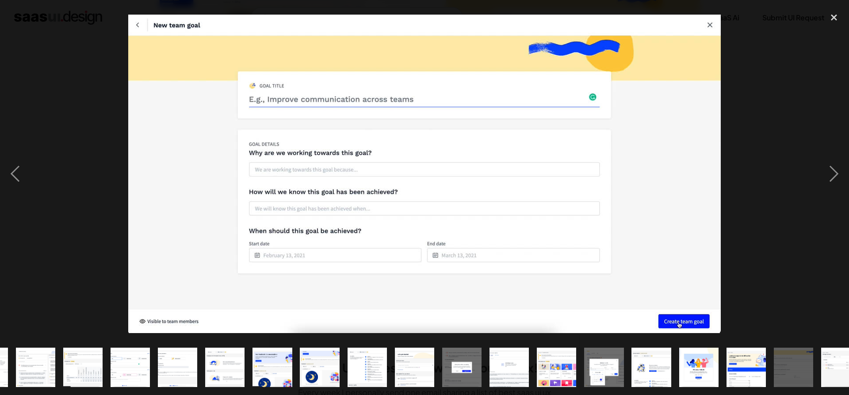
scroll to position [0, 296]
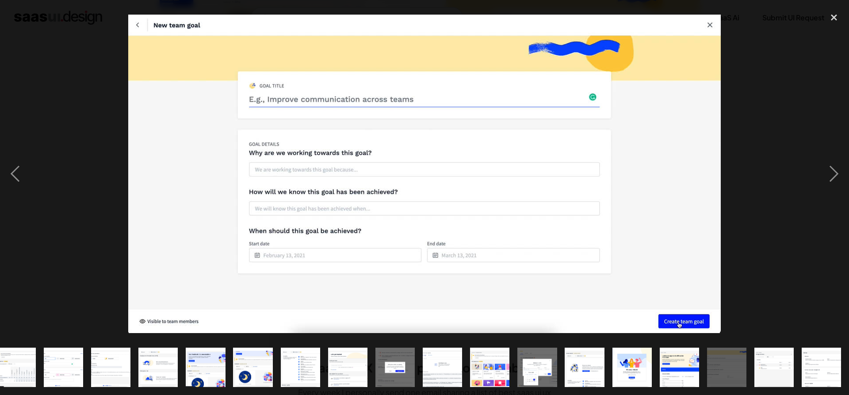
click at [749, 104] on div at bounding box center [424, 174] width 849 height 332
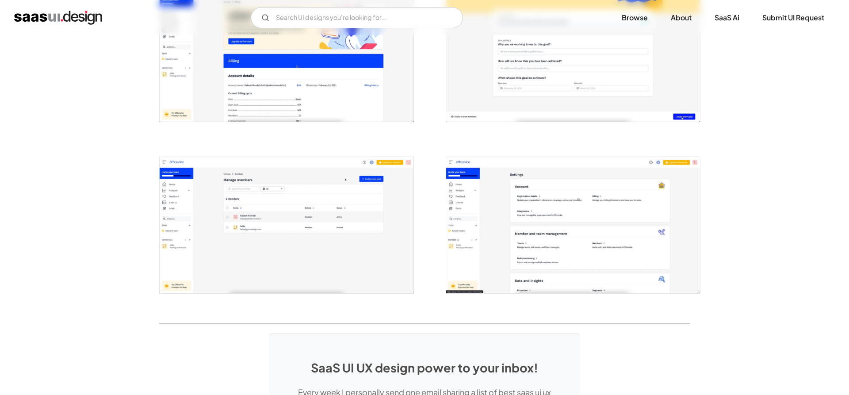
click at [308, 184] on img "open lightbox" at bounding box center [287, 225] width 254 height 136
